Goal: Transaction & Acquisition: Purchase product/service

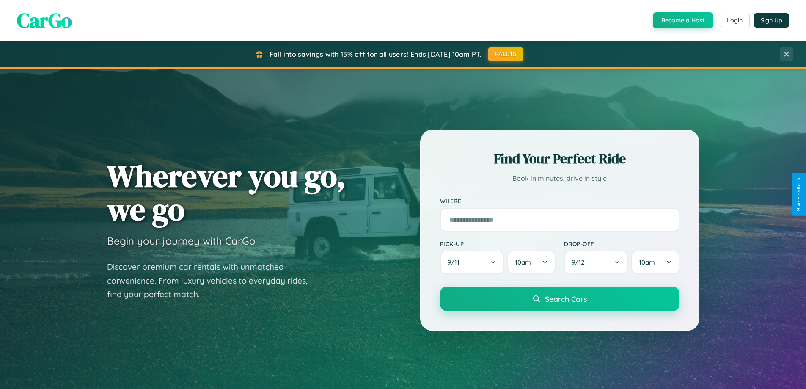
scroll to position [1628, 0]
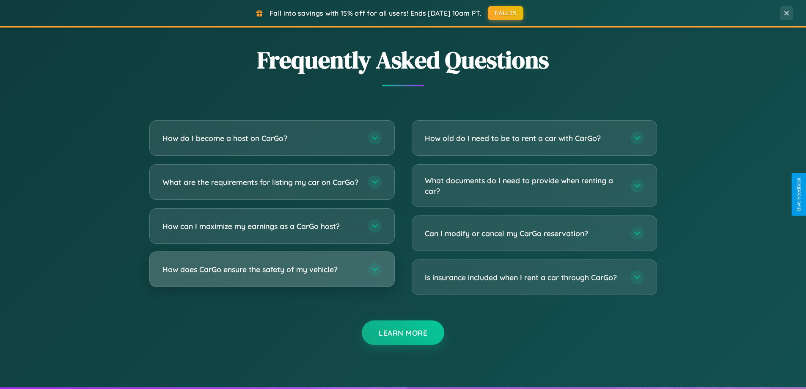
click at [272, 275] on h3 "How does CarGo ensure the safety of my vehicle?" at bounding box center [261, 269] width 197 height 11
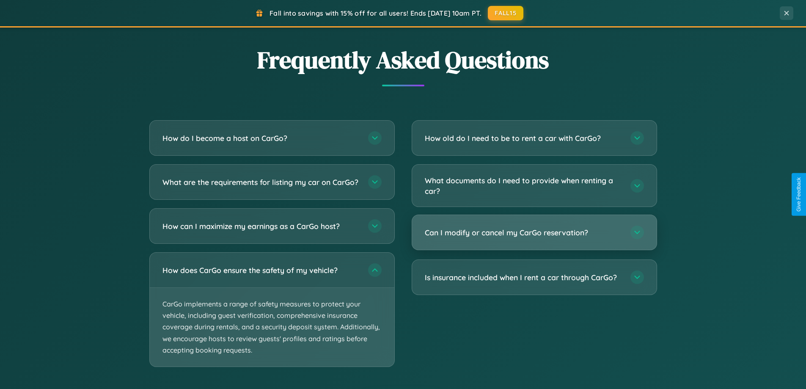
click at [534, 232] on h3 "Can I modify or cancel my CarGo reservation?" at bounding box center [523, 232] width 197 height 11
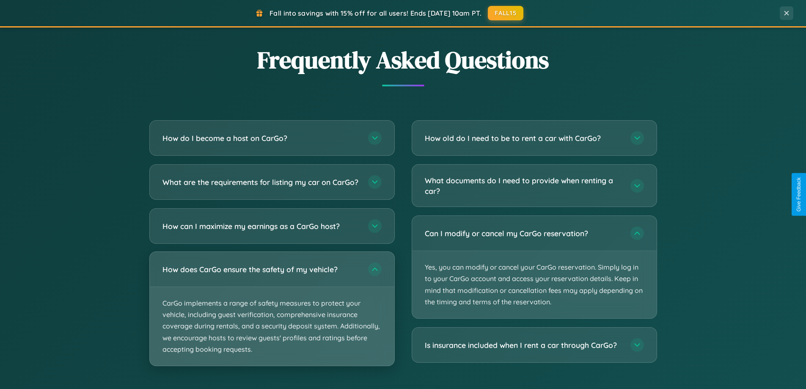
click at [272, 317] on p "CarGo implements a range of safety measures to protect your vehicle, including …" at bounding box center [272, 326] width 245 height 79
click at [272, 316] on p "CarGo implements a range of safety measures to protect your vehicle, including …" at bounding box center [272, 326] width 245 height 79
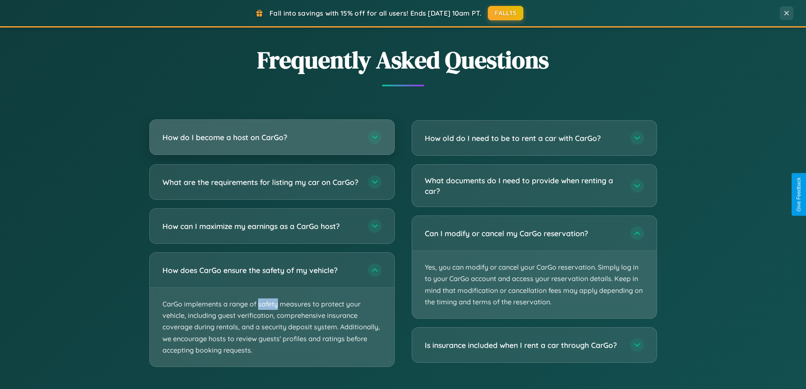
click at [272, 137] on h3 "How do I become a host on CarGo?" at bounding box center [261, 137] width 197 height 11
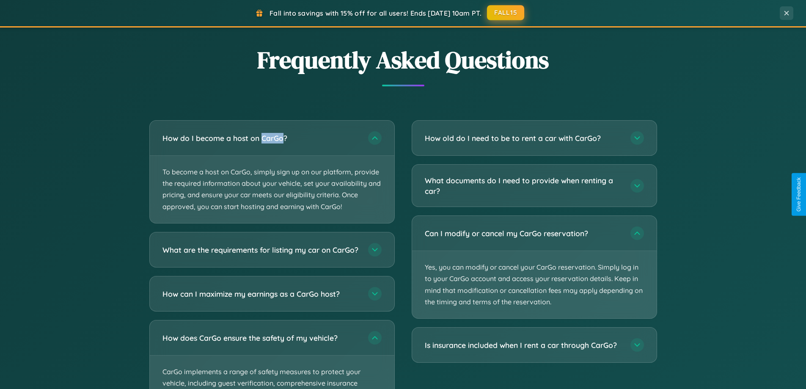
click at [506, 13] on button "FALL15" at bounding box center [505, 12] width 37 height 15
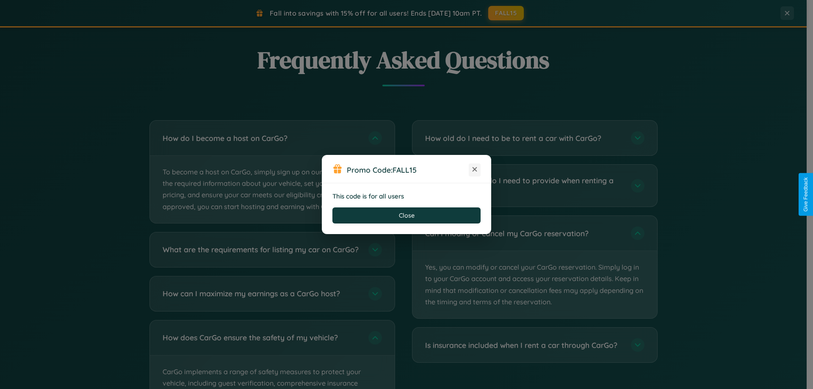
click at [474, 170] on icon at bounding box center [474, 169] width 8 height 8
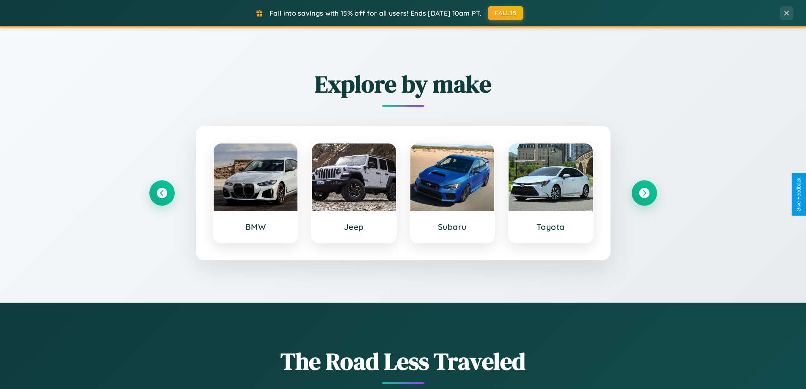
scroll to position [365, 0]
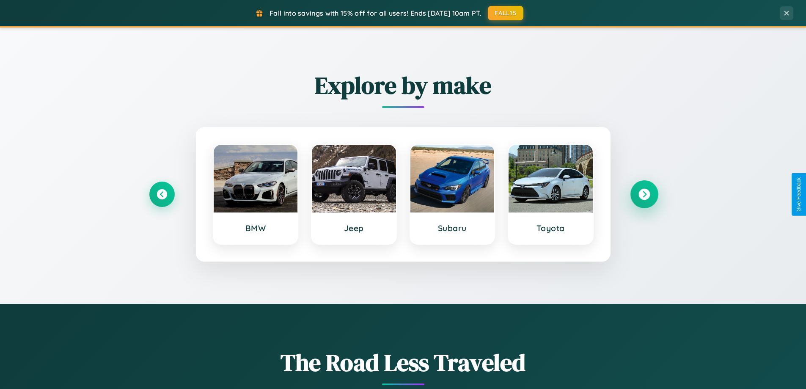
click at [644, 194] on icon at bounding box center [644, 194] width 11 height 11
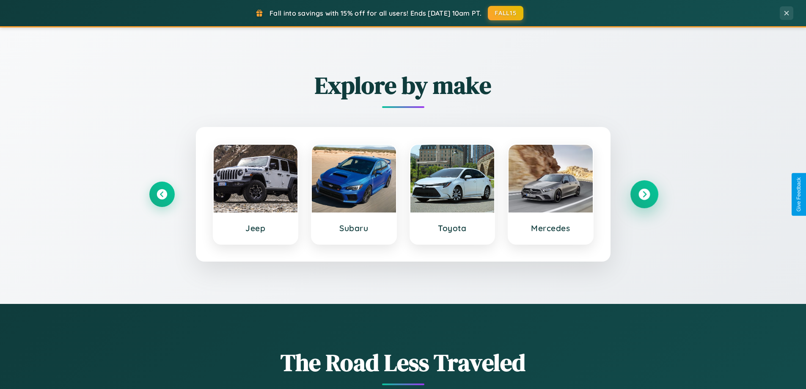
click at [644, 194] on icon at bounding box center [644, 194] width 11 height 11
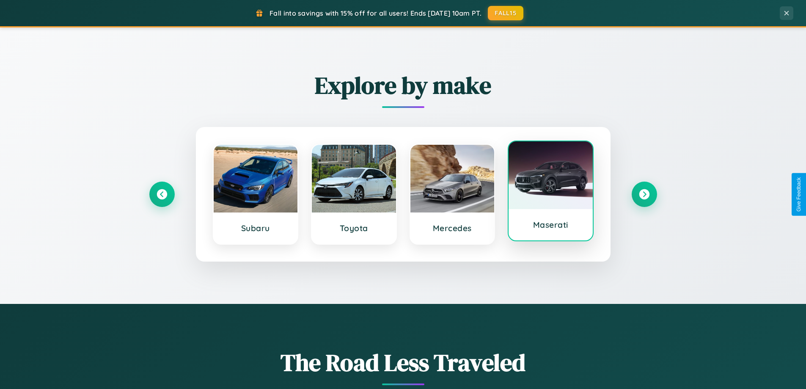
click at [551, 191] on div at bounding box center [551, 175] width 84 height 68
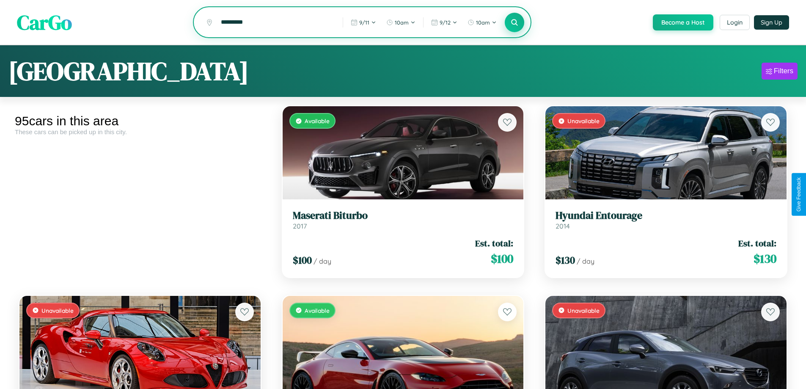
click at [514, 23] on icon at bounding box center [515, 22] width 8 height 8
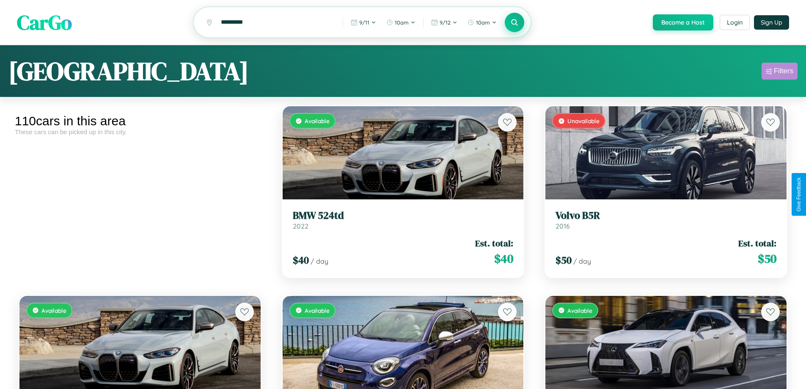
click at [779, 72] on div "Filters" at bounding box center [783, 71] width 19 height 8
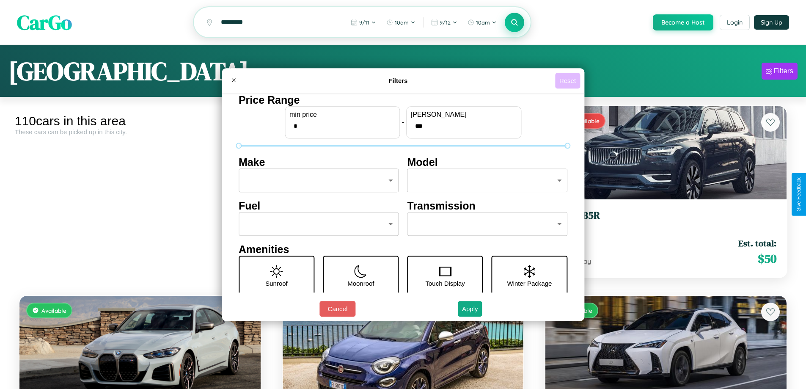
click at [569, 80] on button "Reset" at bounding box center [567, 81] width 25 height 16
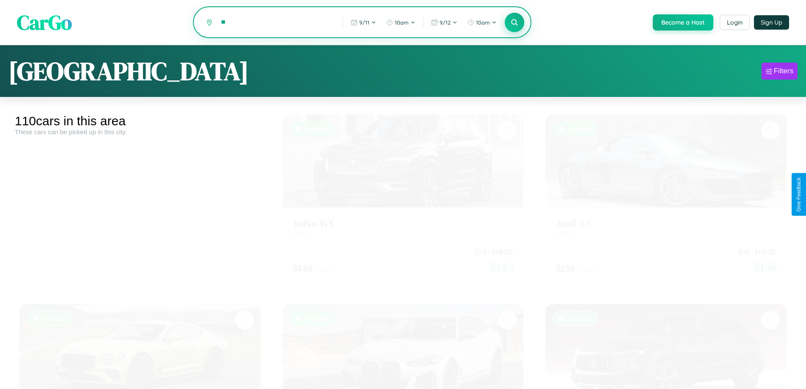
type input "*"
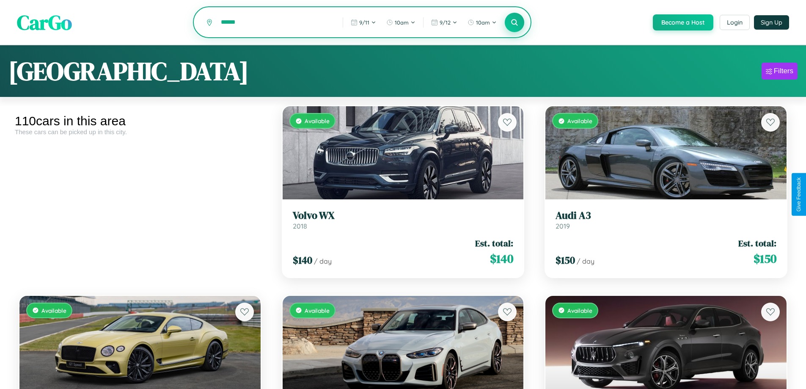
type input "******"
click at [514, 23] on icon at bounding box center [515, 22] width 8 height 8
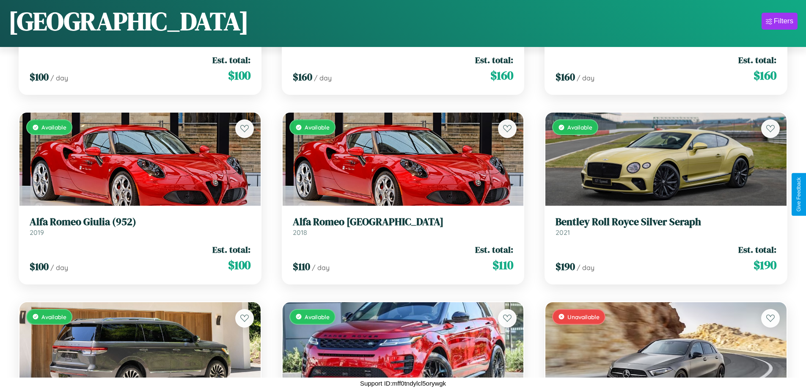
scroll to position [877, 0]
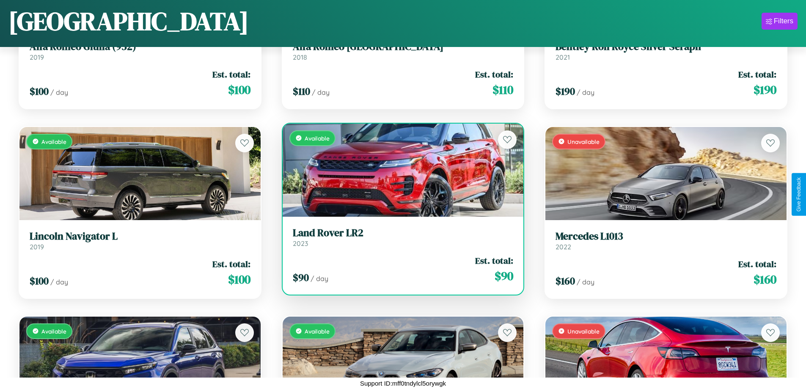
click at [399, 170] on div "Available" at bounding box center [403, 170] width 241 height 93
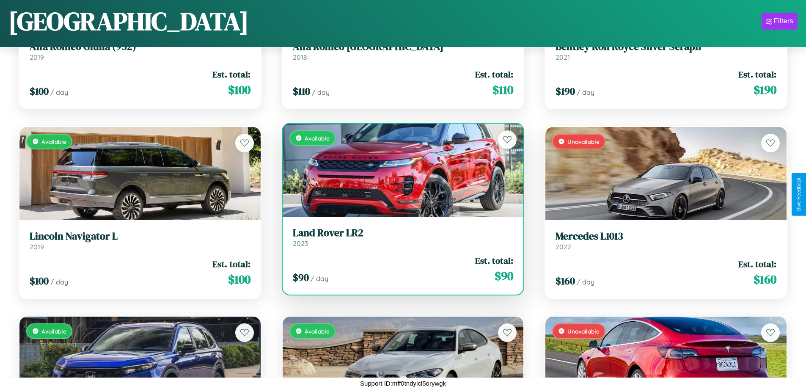
click at [399, 170] on div "Available" at bounding box center [403, 170] width 241 height 93
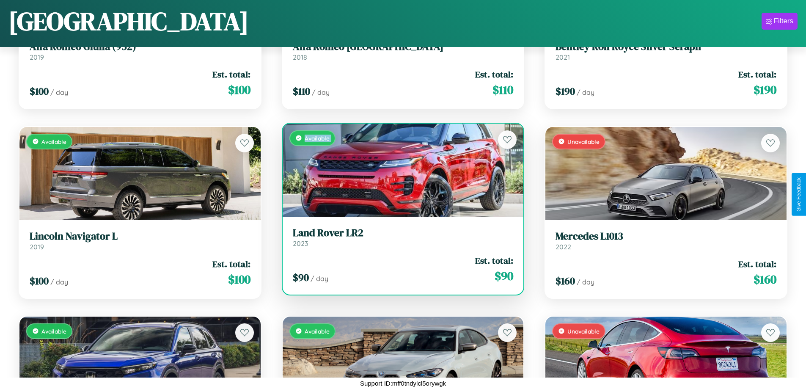
click at [399, 170] on div "Available" at bounding box center [403, 170] width 241 height 93
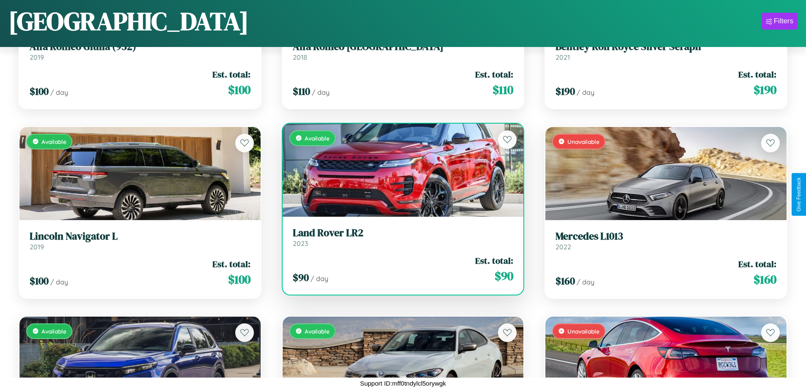
click at [399, 170] on div "Available" at bounding box center [403, 170] width 241 height 93
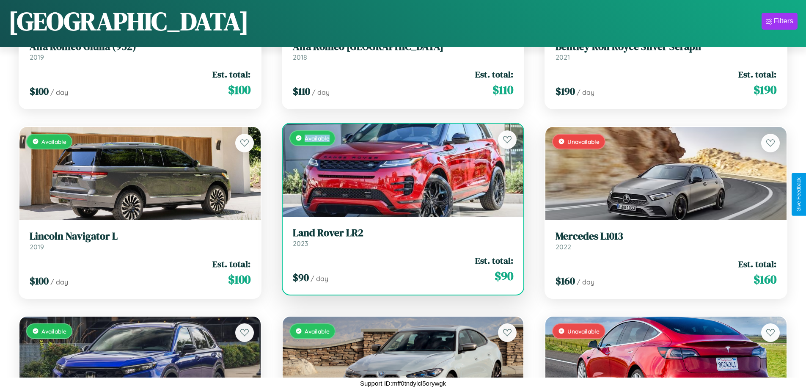
click at [399, 170] on div "Available" at bounding box center [403, 170] width 241 height 93
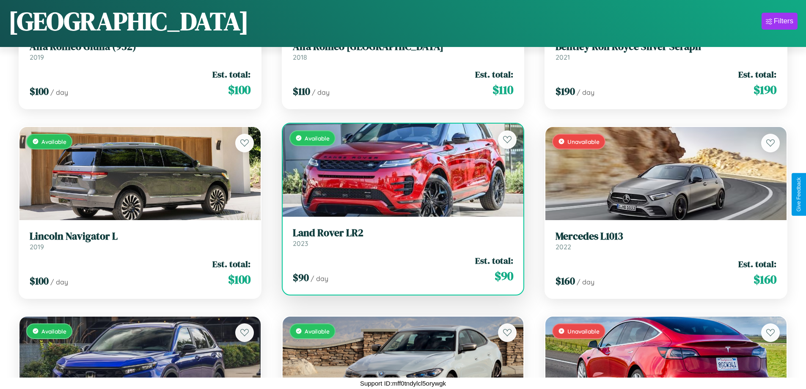
click at [399, 237] on h3 "Land Rover LR2" at bounding box center [403, 233] width 221 height 12
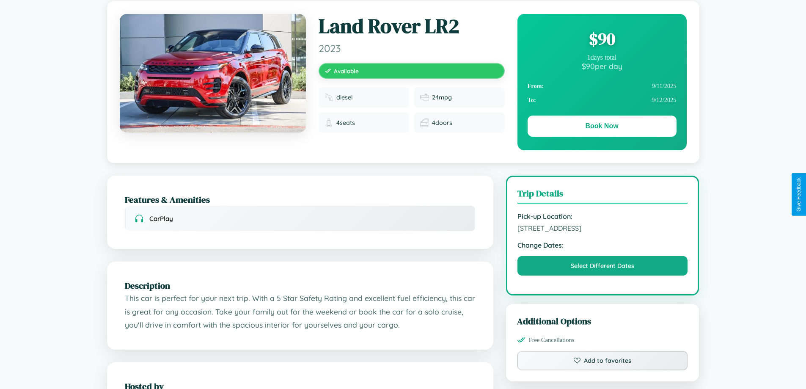
scroll to position [87, 0]
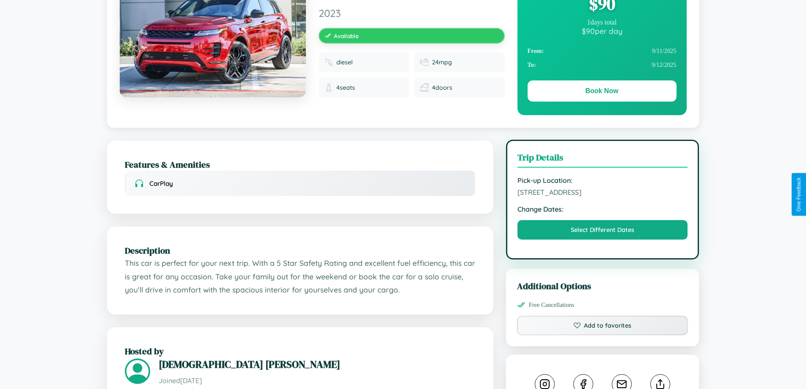
click at [603, 193] on span "[STREET_ADDRESS]" at bounding box center [603, 192] width 171 height 8
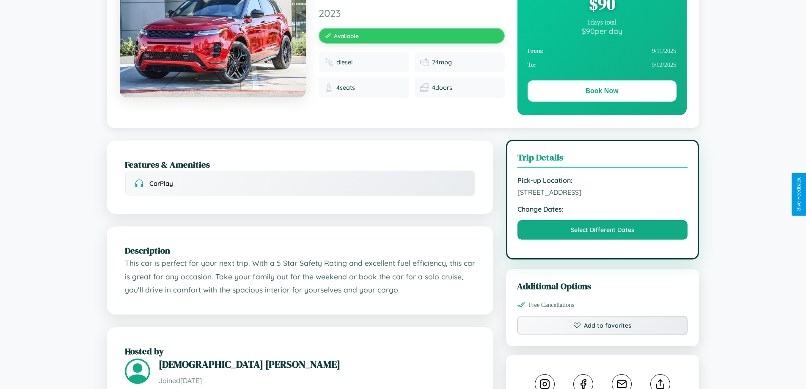
click at [603, 193] on span "[STREET_ADDRESS]" at bounding box center [603, 192] width 171 height 8
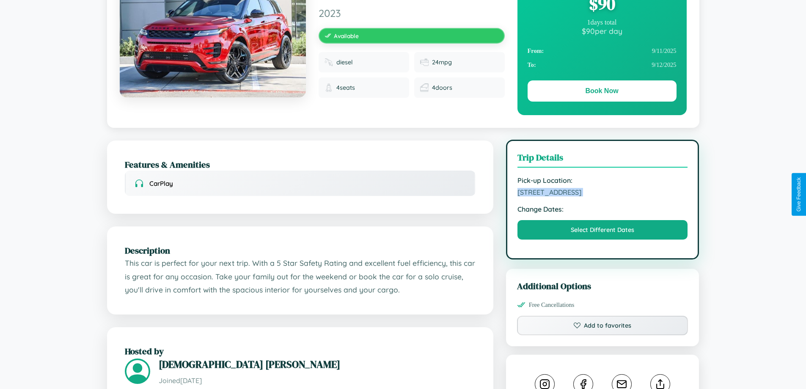
click at [603, 193] on span "[STREET_ADDRESS]" at bounding box center [603, 192] width 171 height 8
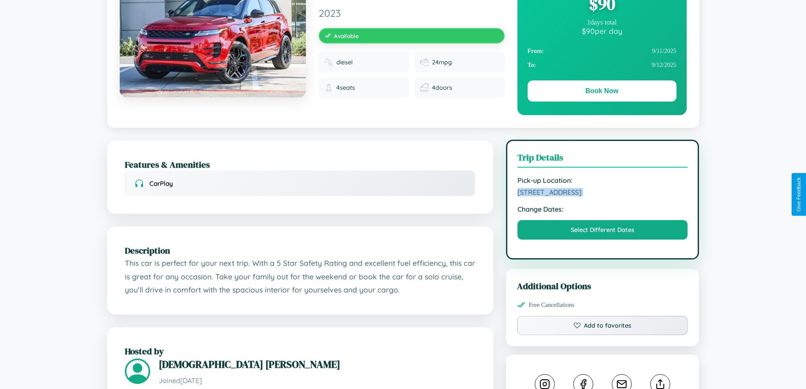
click at [603, 193] on span "[STREET_ADDRESS]" at bounding box center [603, 192] width 171 height 8
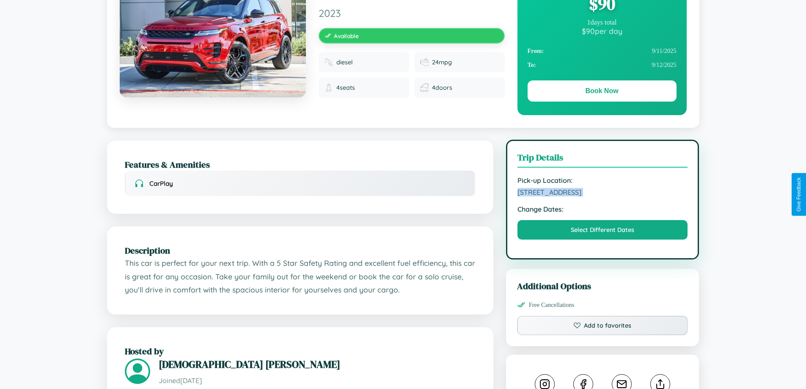
click at [603, 193] on span "[STREET_ADDRESS]" at bounding box center [603, 192] width 171 height 8
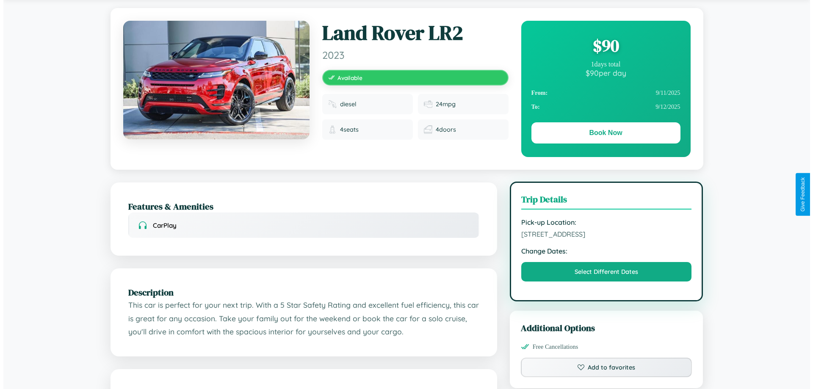
scroll to position [0, 0]
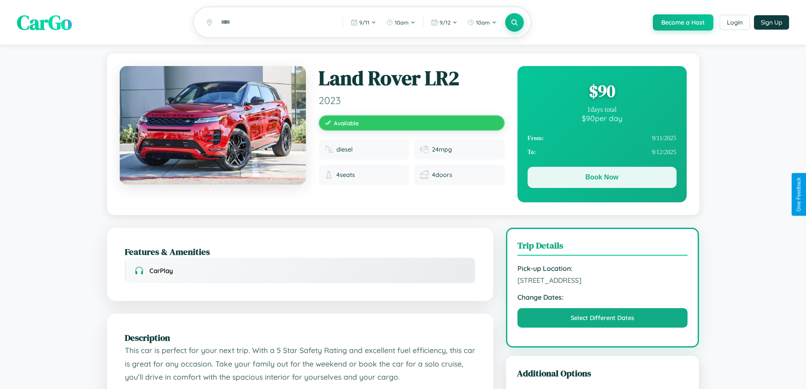
click at [602, 179] on button "Book Now" at bounding box center [602, 177] width 149 height 21
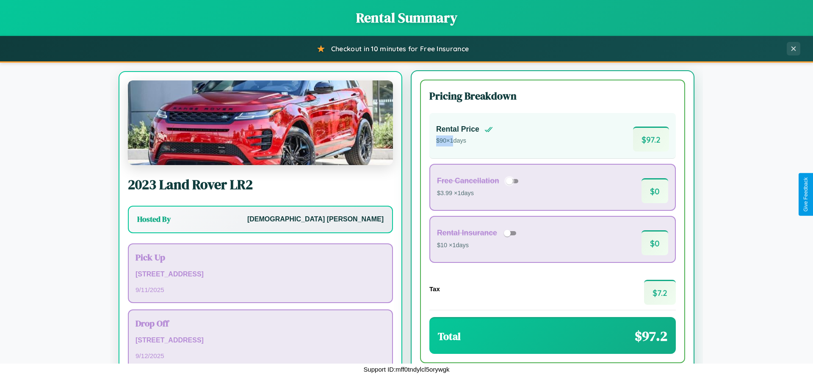
scroll to position [39, 0]
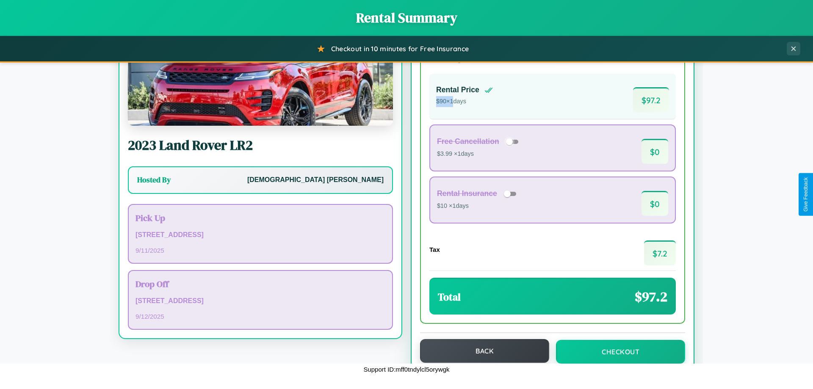
click at [480, 351] on button "Back" at bounding box center [484, 351] width 129 height 24
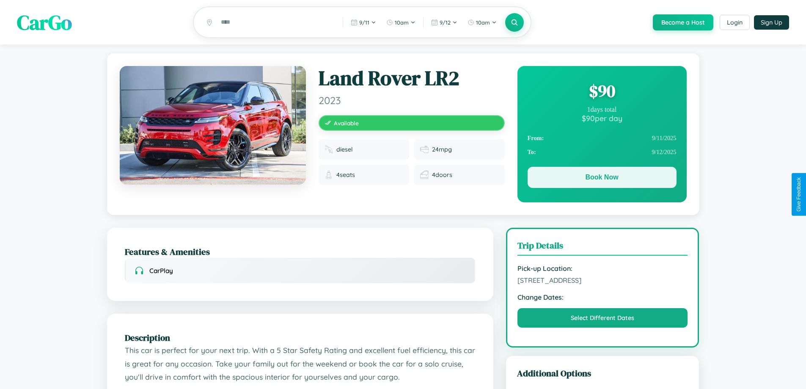
click at [602, 179] on button "Book Now" at bounding box center [602, 177] width 149 height 21
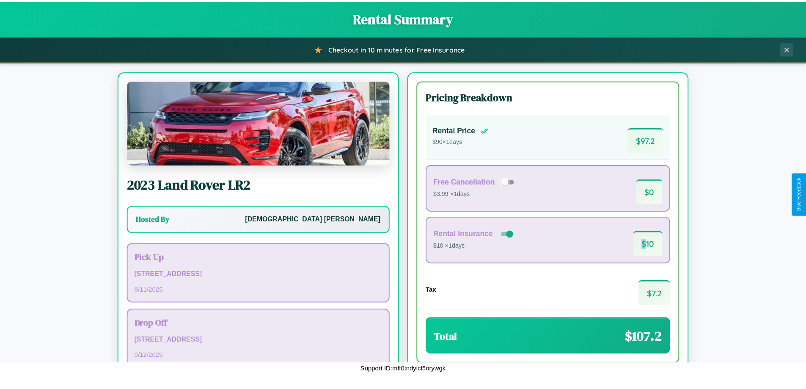
scroll to position [58, 0]
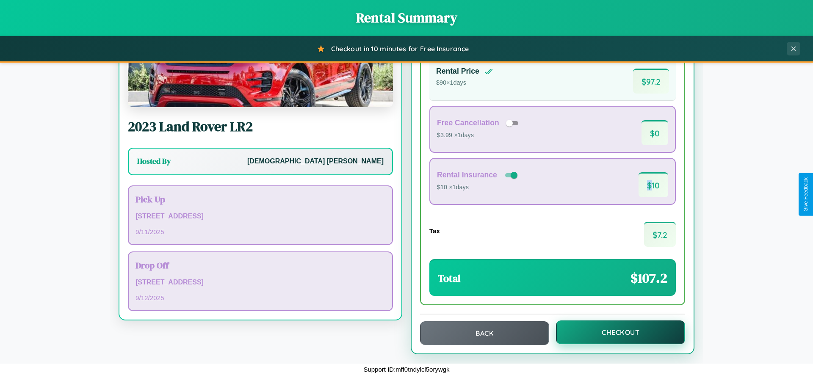
click at [614, 332] on button "Checkout" at bounding box center [620, 332] width 129 height 24
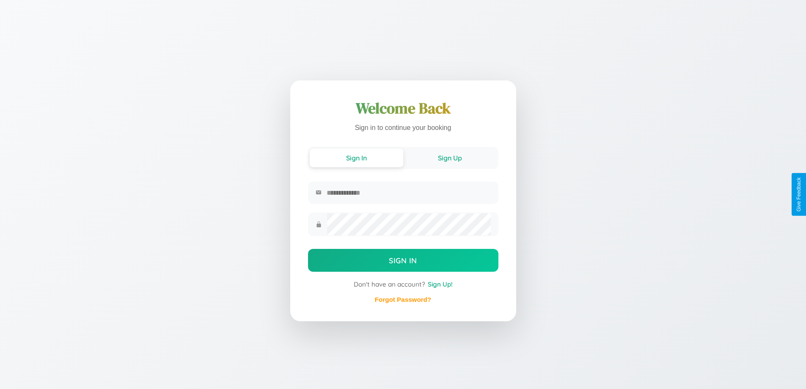
click at [450, 157] on button "Sign Up" at bounding box center [450, 158] width 94 height 19
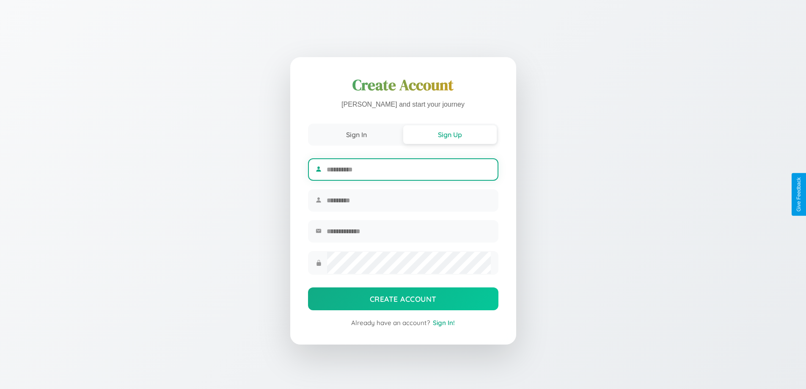
click at [408, 168] on input "text" at bounding box center [409, 169] width 164 height 21
type input "****"
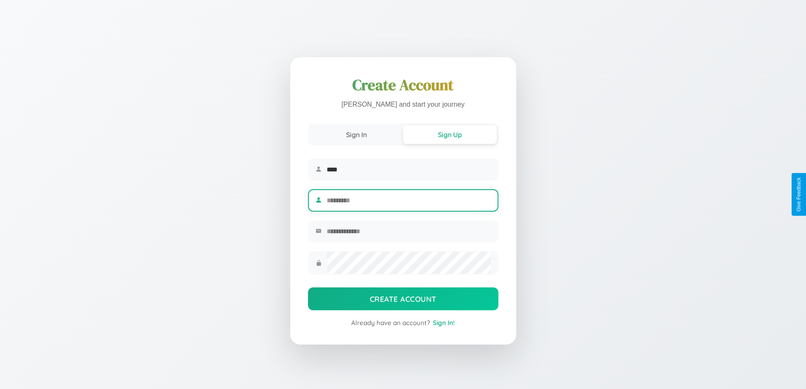
click at [408, 200] on input "text" at bounding box center [409, 200] width 164 height 21
type input "*****"
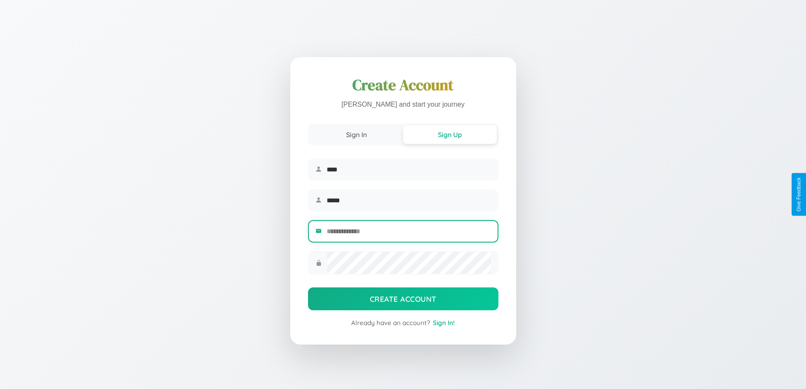
click at [408, 232] on input "email" at bounding box center [409, 231] width 164 height 21
type input "**********"
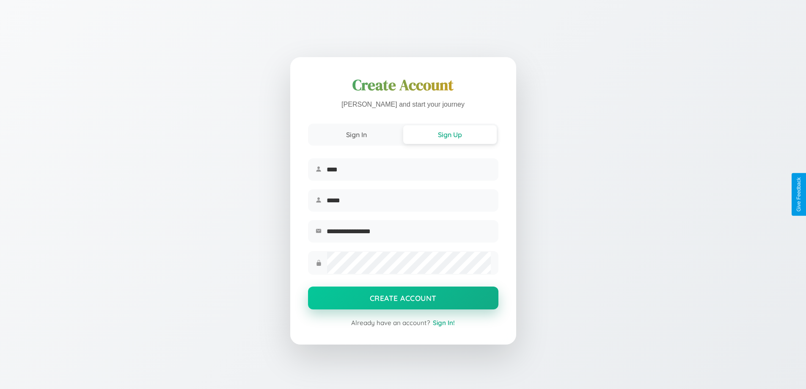
click at [403, 300] on button "Create Account" at bounding box center [403, 297] width 190 height 23
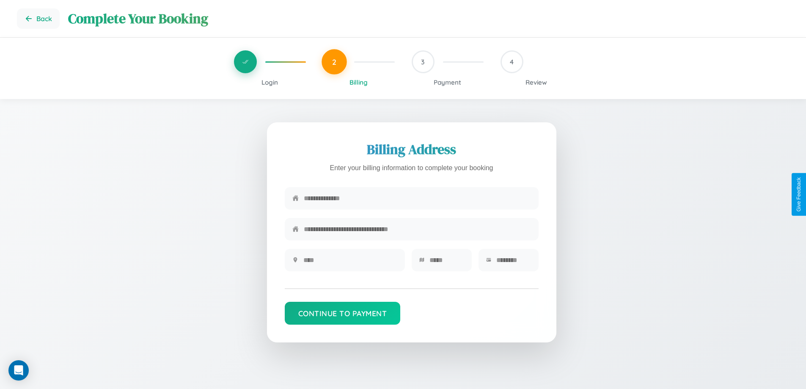
click at [417, 198] on input "text" at bounding box center [417, 198] width 227 height 21
type input "**********"
click at [350, 263] on input "text" at bounding box center [350, 260] width 94 height 21
type input "********"
click at [446, 263] on input "text" at bounding box center [447, 260] width 35 height 21
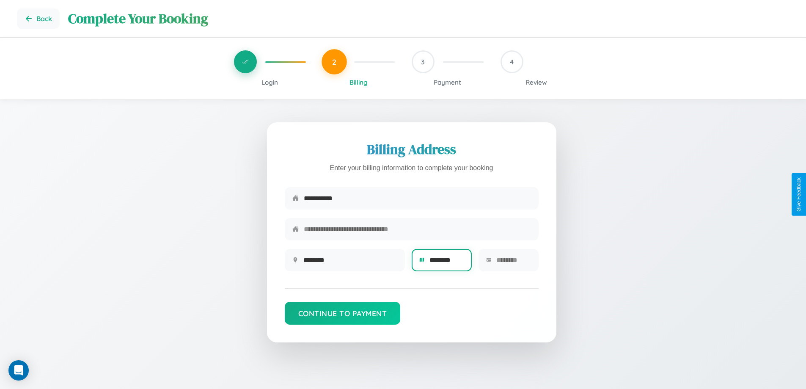
type input "********"
click at [513, 263] on input "text" at bounding box center [513, 260] width 35 height 21
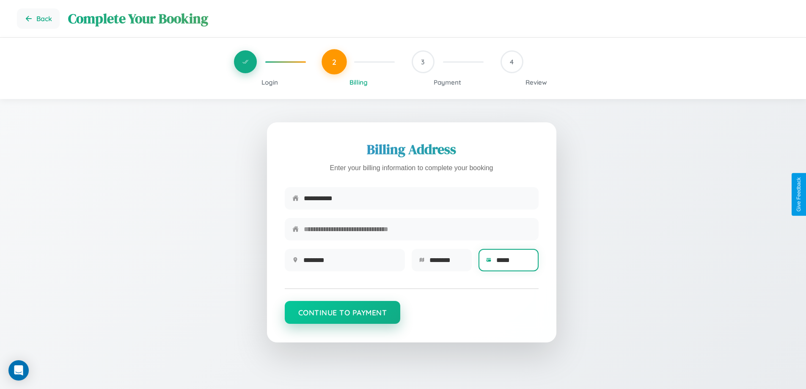
type input "*****"
click at [342, 317] on button "Continue to Payment" at bounding box center [343, 312] width 116 height 23
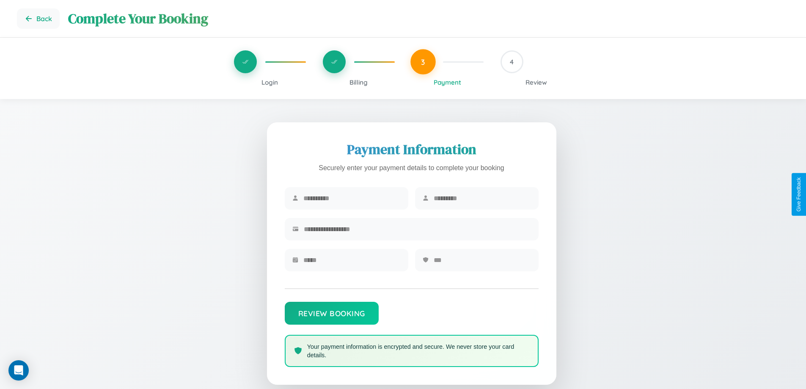
click at [352, 198] on input "text" at bounding box center [351, 198] width 97 height 21
type input "*********"
click at [482, 198] on input "text" at bounding box center [482, 198] width 97 height 21
type input "*****"
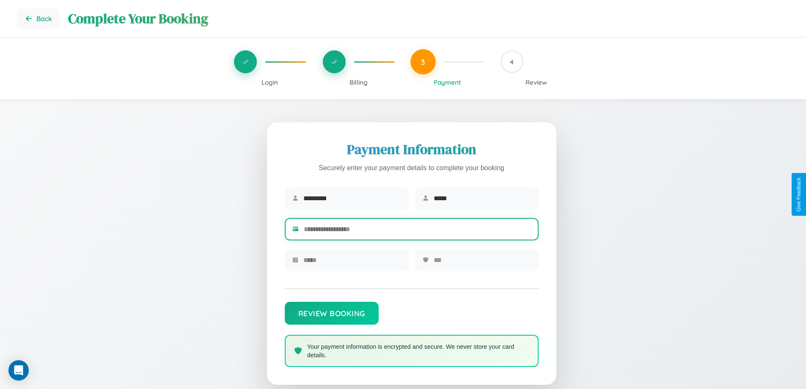
click at [417, 231] on input "text" at bounding box center [417, 229] width 227 height 21
type input "**********"
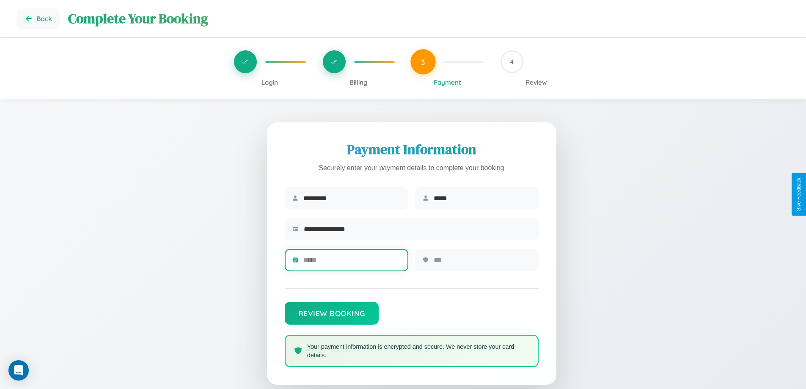
click at [352, 263] on input "text" at bounding box center [351, 260] width 97 height 21
type input "*****"
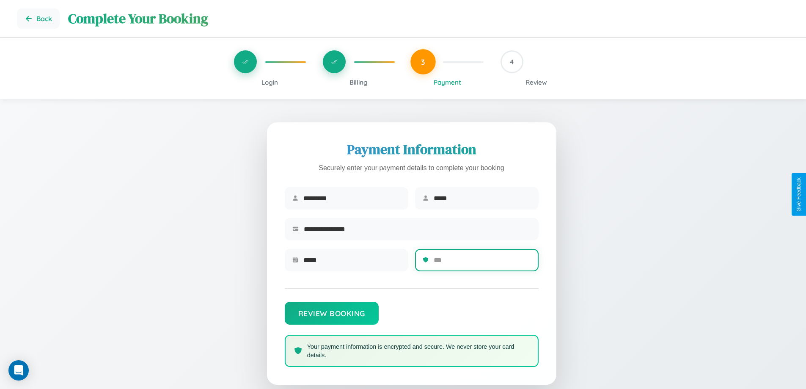
click at [482, 263] on input "text" at bounding box center [482, 260] width 97 height 21
type input "***"
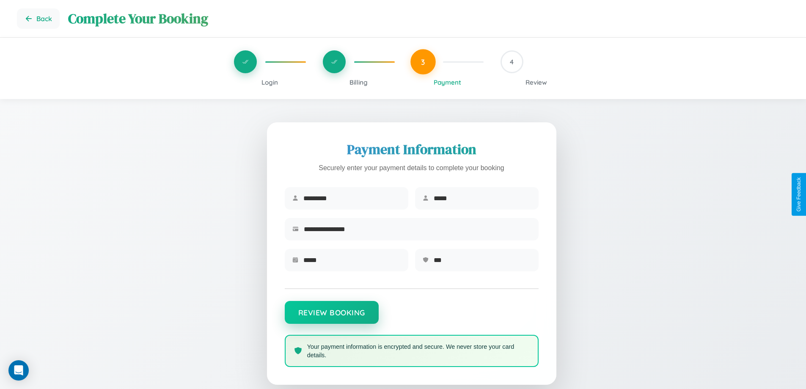
click at [331, 317] on button "Review Booking" at bounding box center [332, 312] width 94 height 23
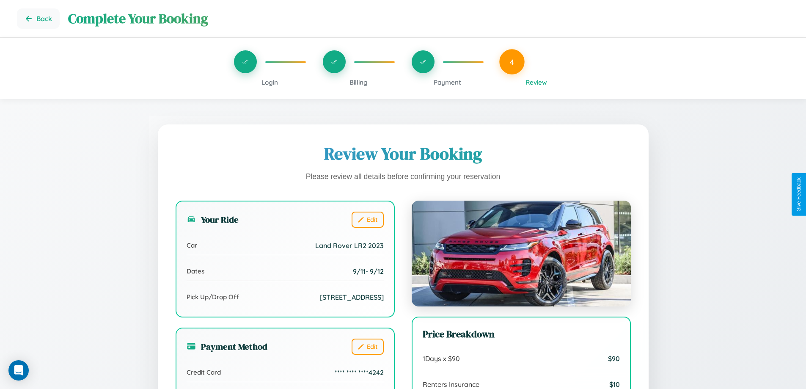
scroll to position [233, 0]
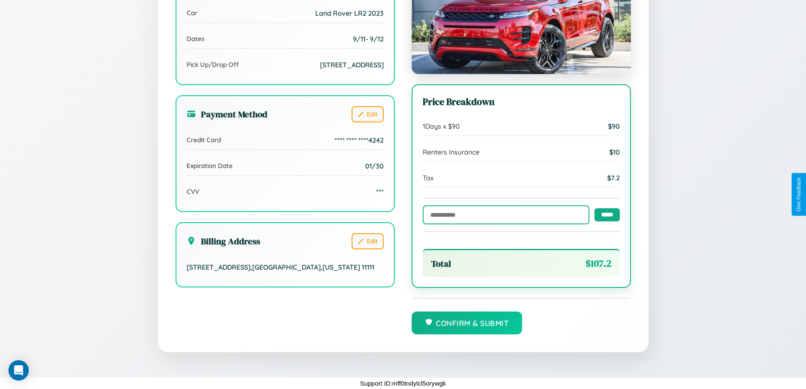
click at [504, 214] on input "text" at bounding box center [506, 214] width 167 height 19
type input "******"
click at [605, 214] on input "*****" at bounding box center [607, 214] width 25 height 13
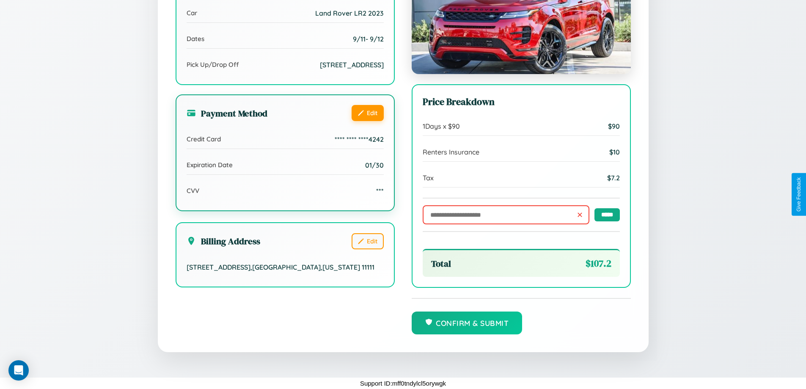
click at [367, 112] on button "Edit" at bounding box center [368, 113] width 32 height 16
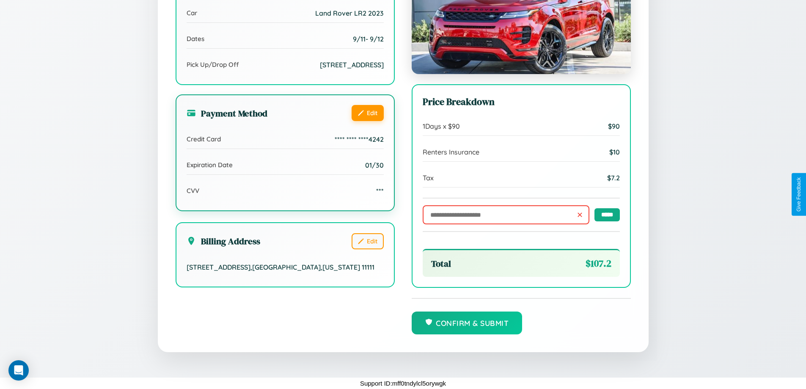
click at [367, 112] on button "Edit" at bounding box center [368, 113] width 32 height 16
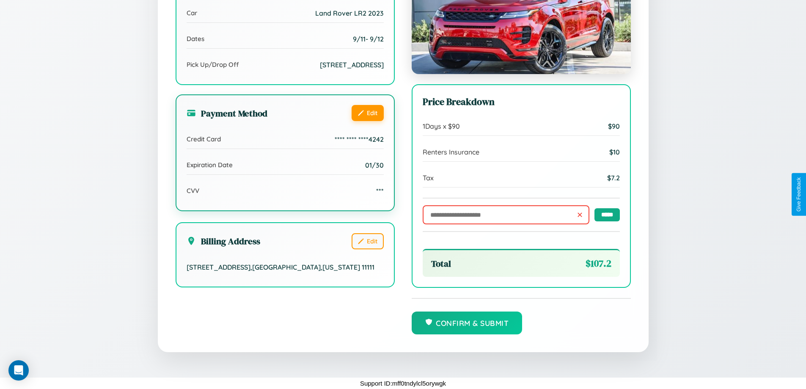
click at [367, 112] on button "Edit" at bounding box center [368, 113] width 32 height 16
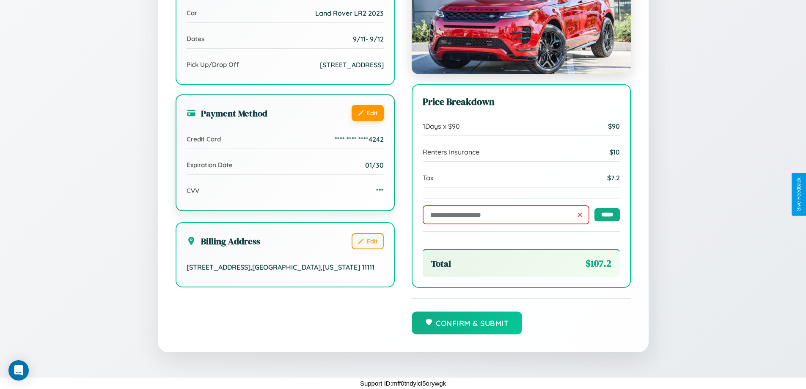
click at [367, 112] on button "Edit" at bounding box center [368, 113] width 32 height 16
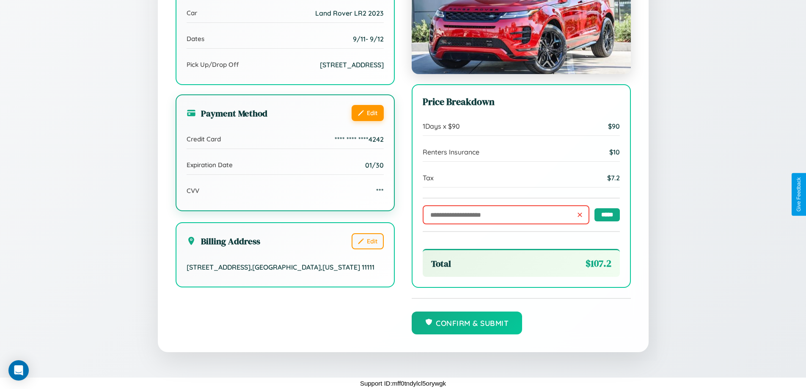
click at [367, 112] on button "Edit" at bounding box center [368, 113] width 32 height 16
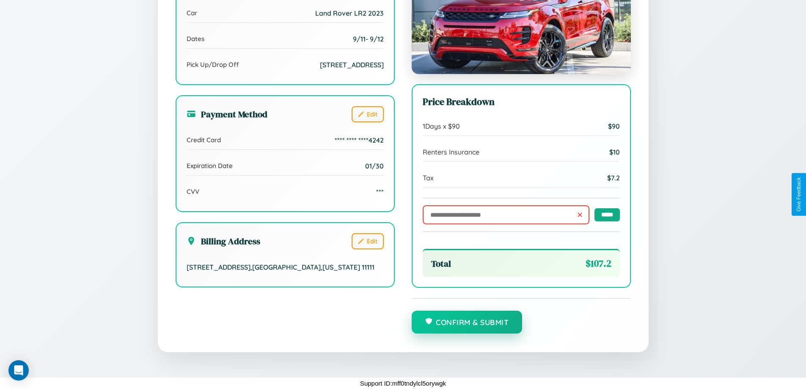
click at [467, 322] on button "Confirm & Submit" at bounding box center [467, 322] width 111 height 23
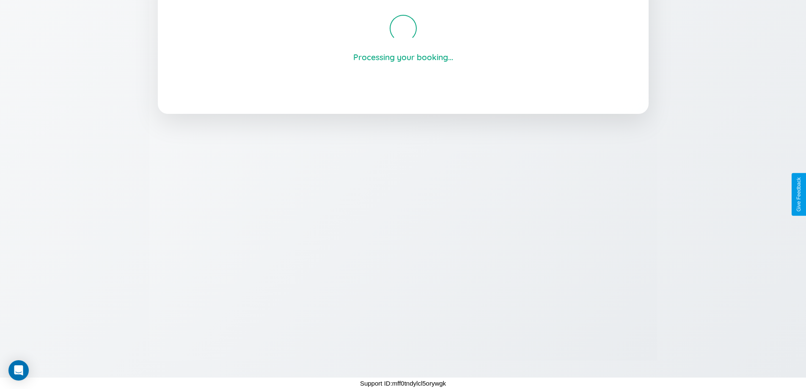
scroll to position [161, 0]
